Goal: Consume media (video, audio)

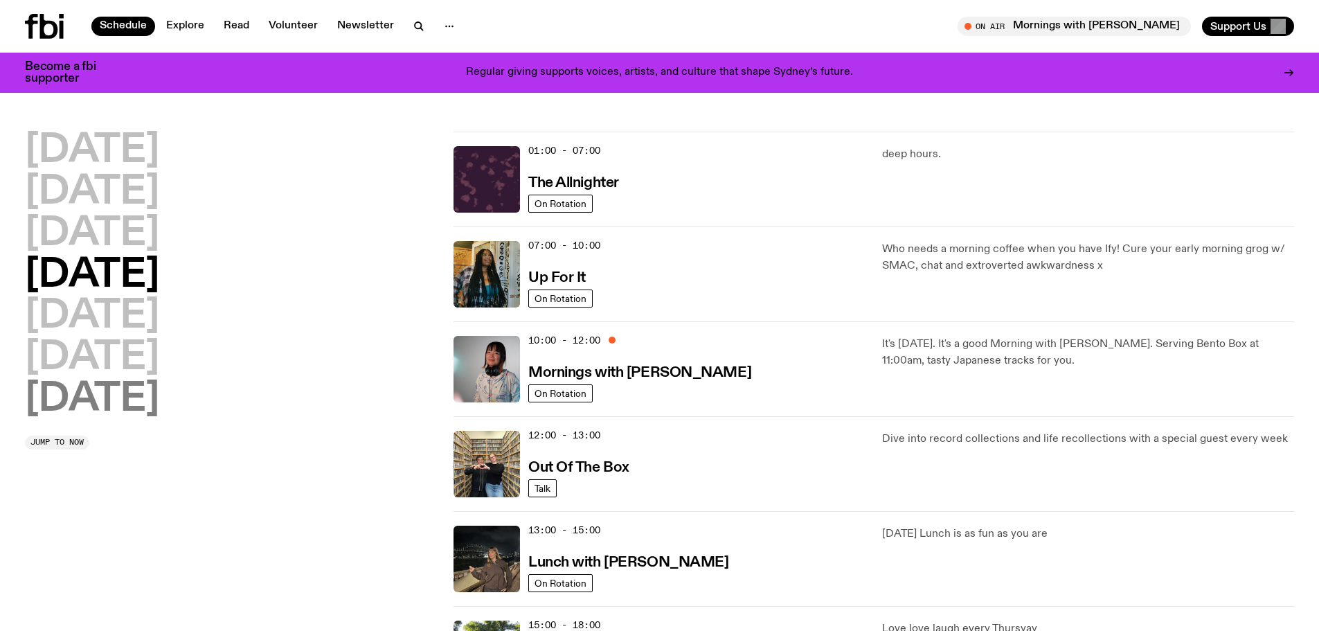
click at [157, 397] on h2 "[DATE]" at bounding box center [92, 399] width 134 height 39
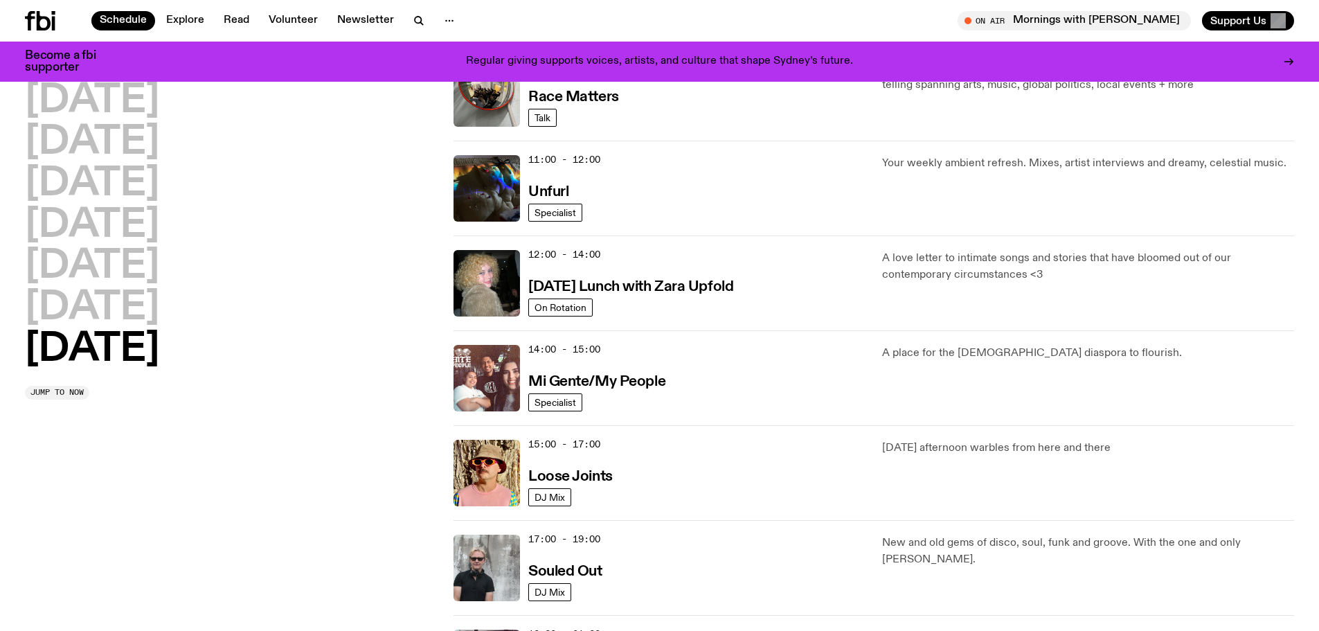
scroll to position [800, 0]
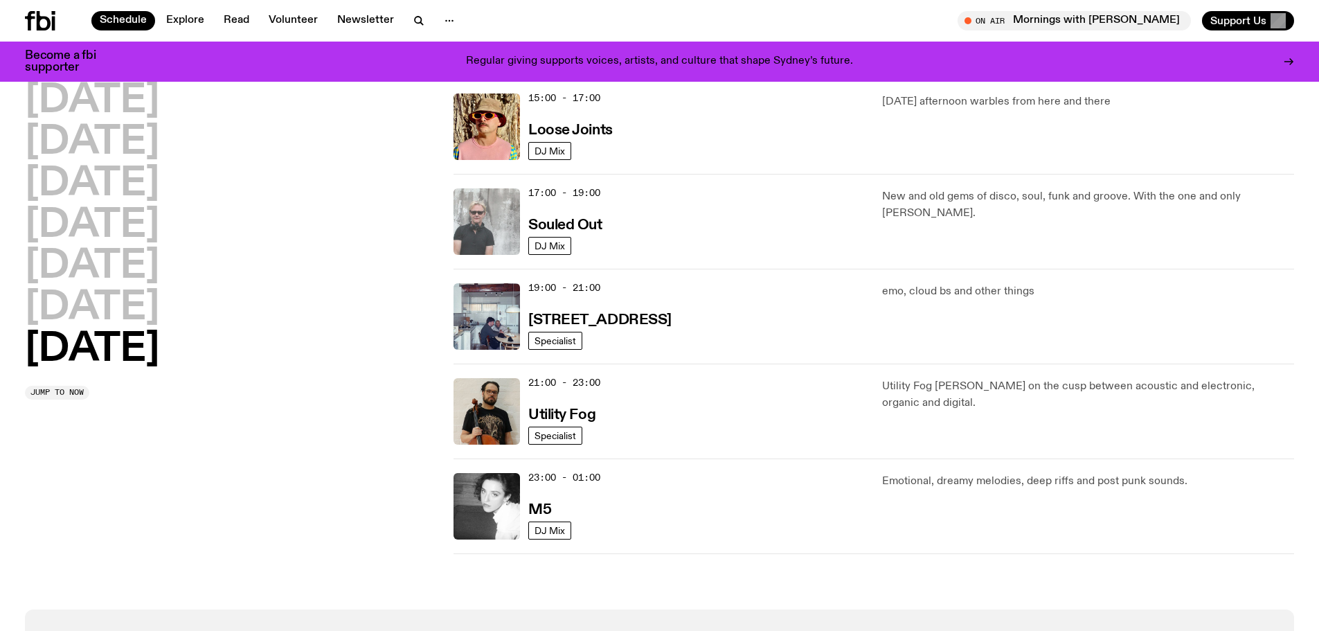
click at [494, 224] on img at bounding box center [487, 221] width 66 height 66
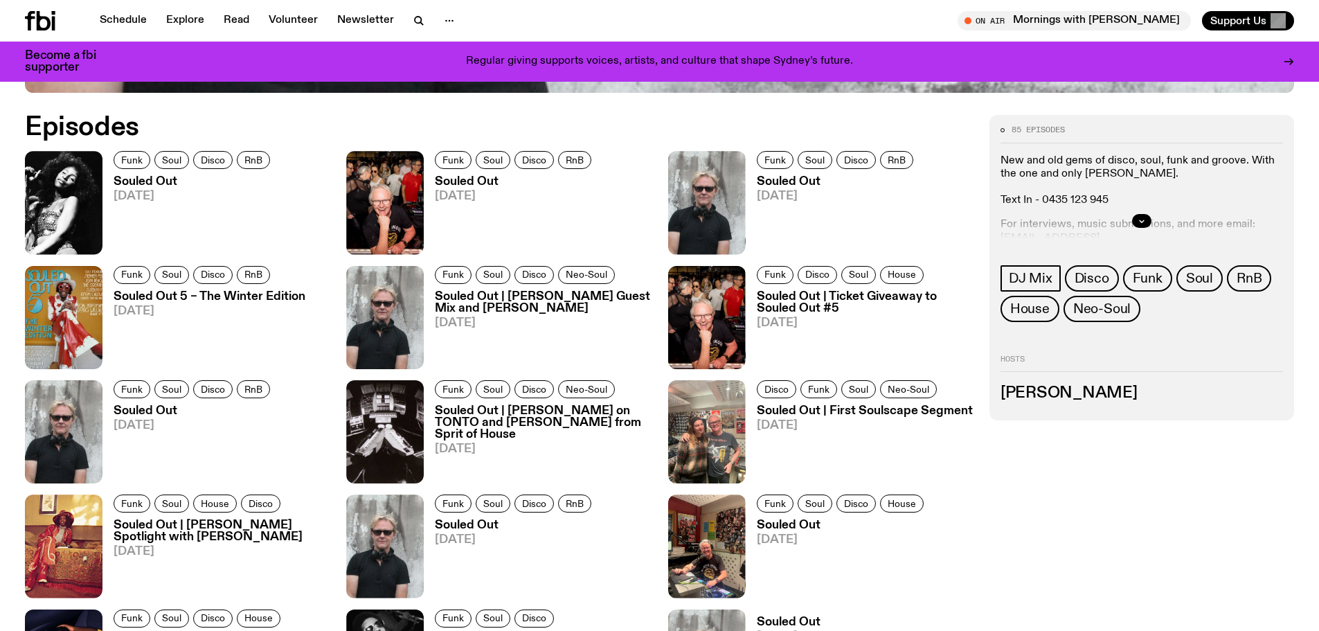
scroll to position [823, 0]
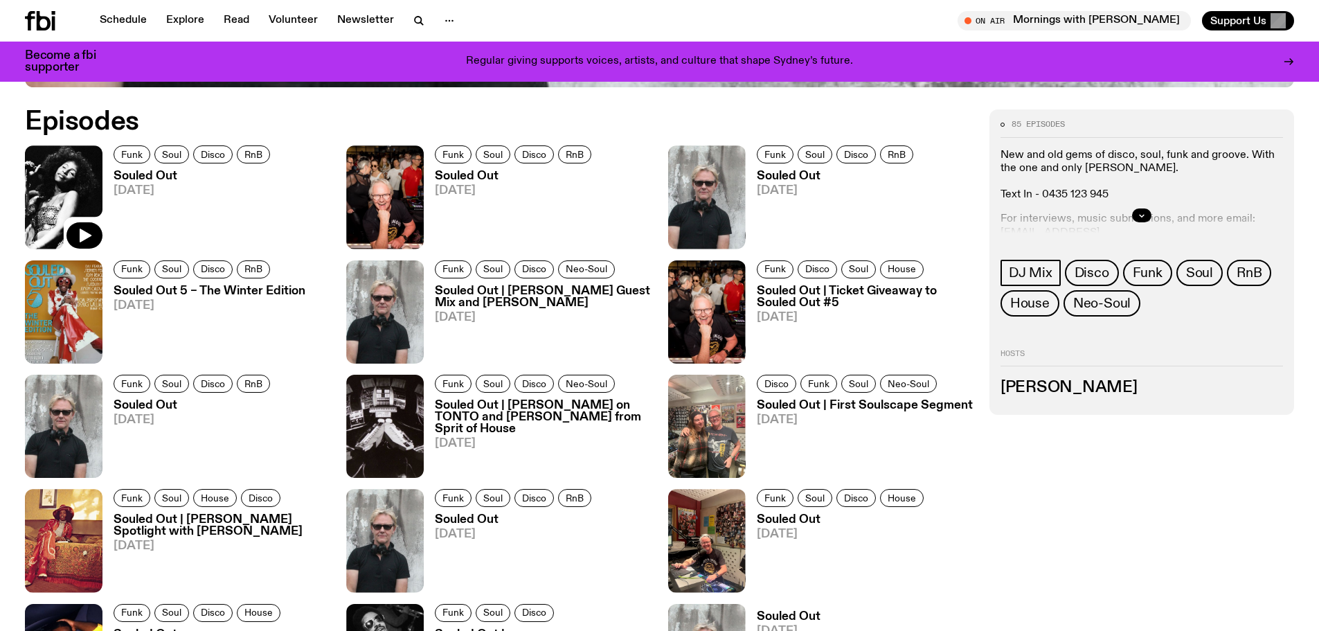
click at [65, 184] on img at bounding box center [64, 196] width 78 height 103
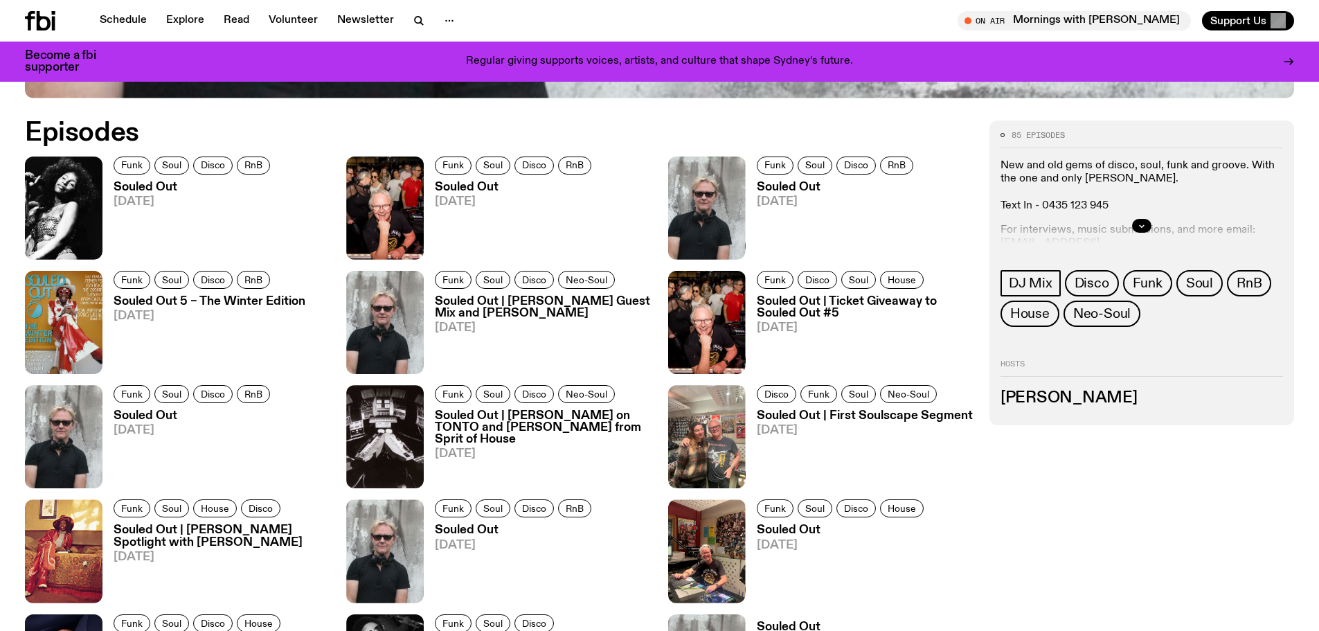
scroll to position [812, 0]
click at [81, 244] on icon "button" at bounding box center [86, 247] width 12 height 14
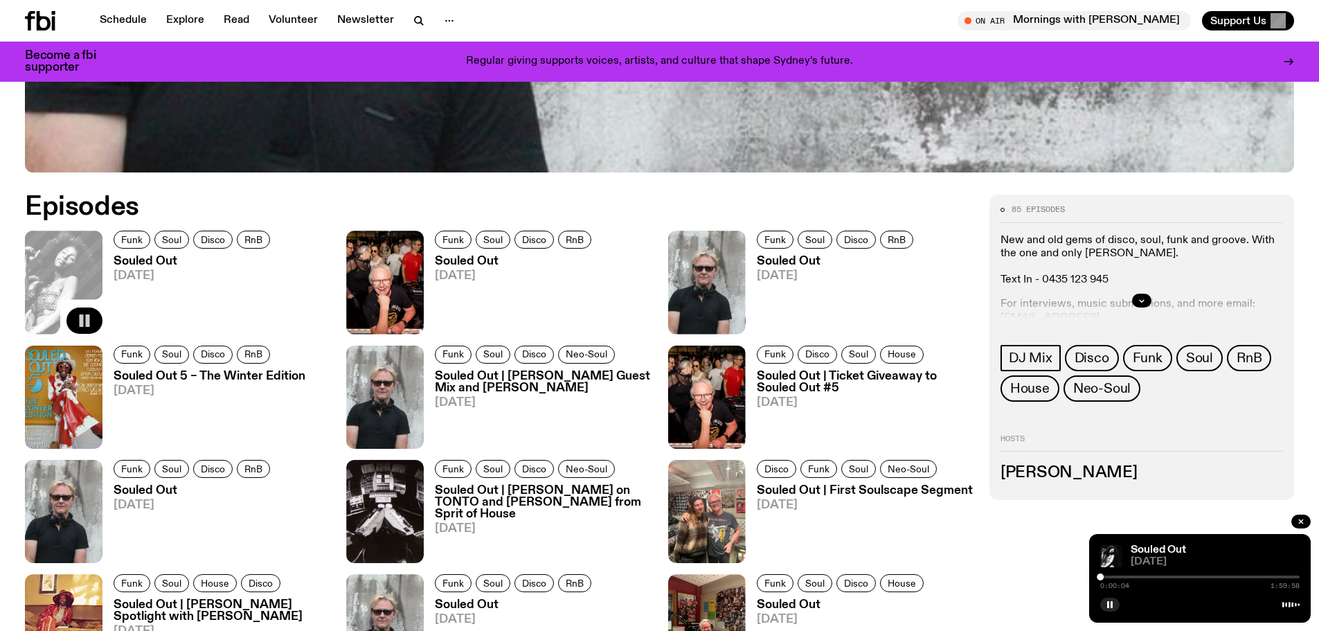
scroll to position [605, 0]
